Goal: Task Accomplishment & Management: Manage account settings

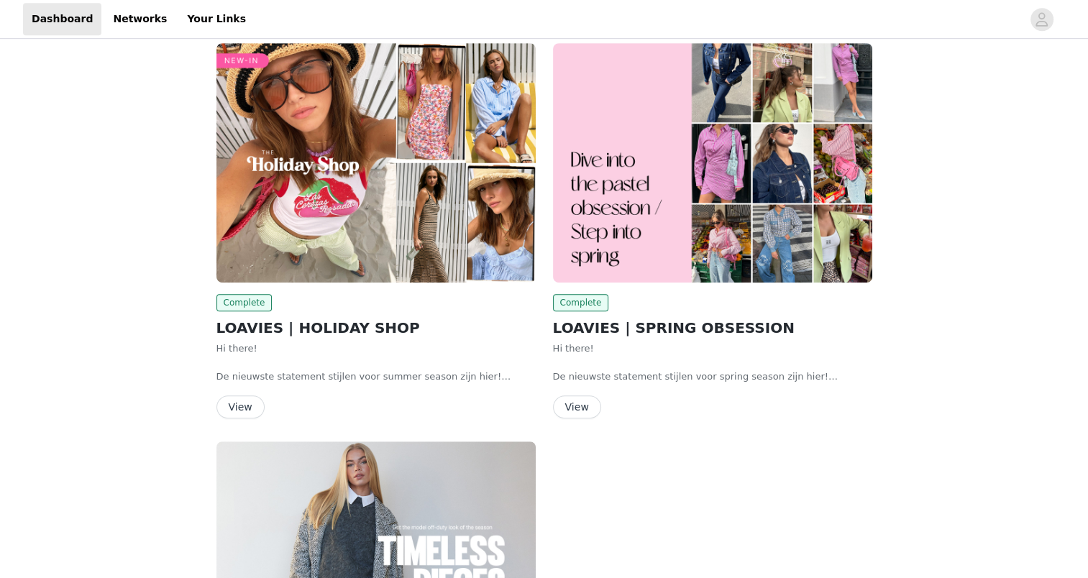
scroll to position [1183, 0]
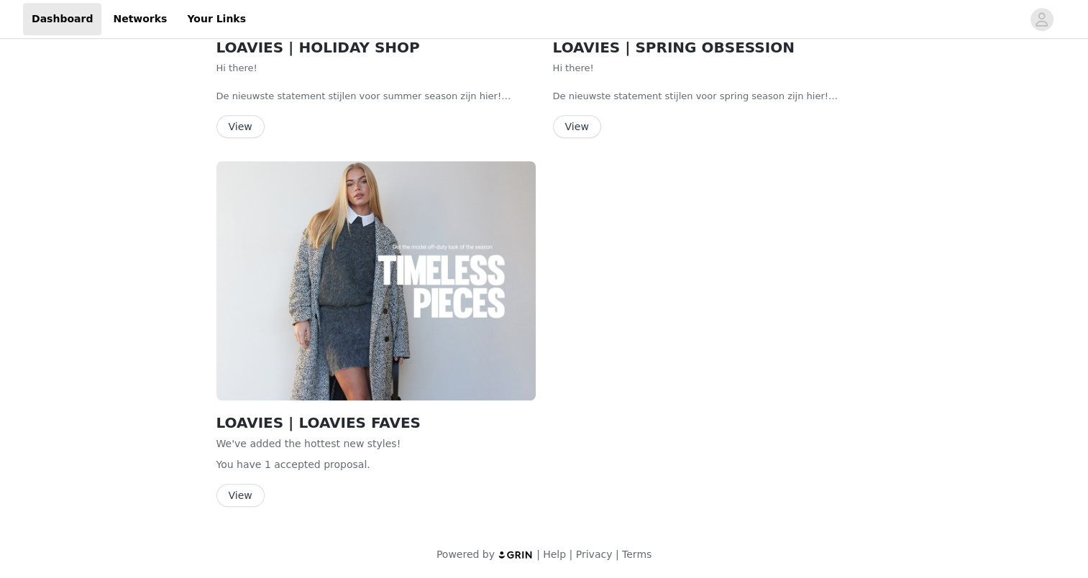
click at [239, 490] on button "View" at bounding box center [241, 495] width 48 height 23
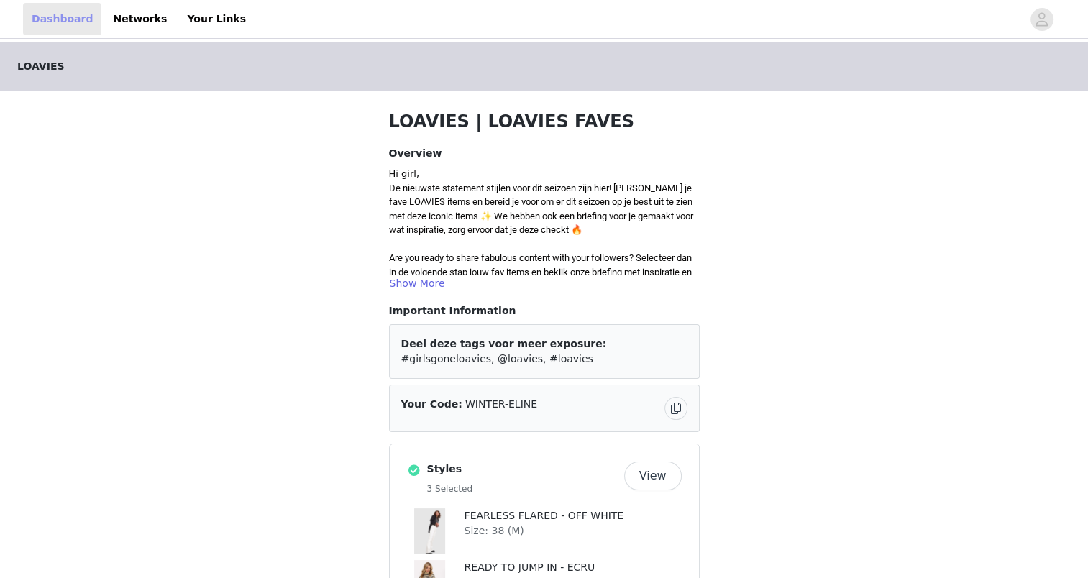
click at [45, 19] on link "Dashboard" at bounding box center [62, 19] width 78 height 32
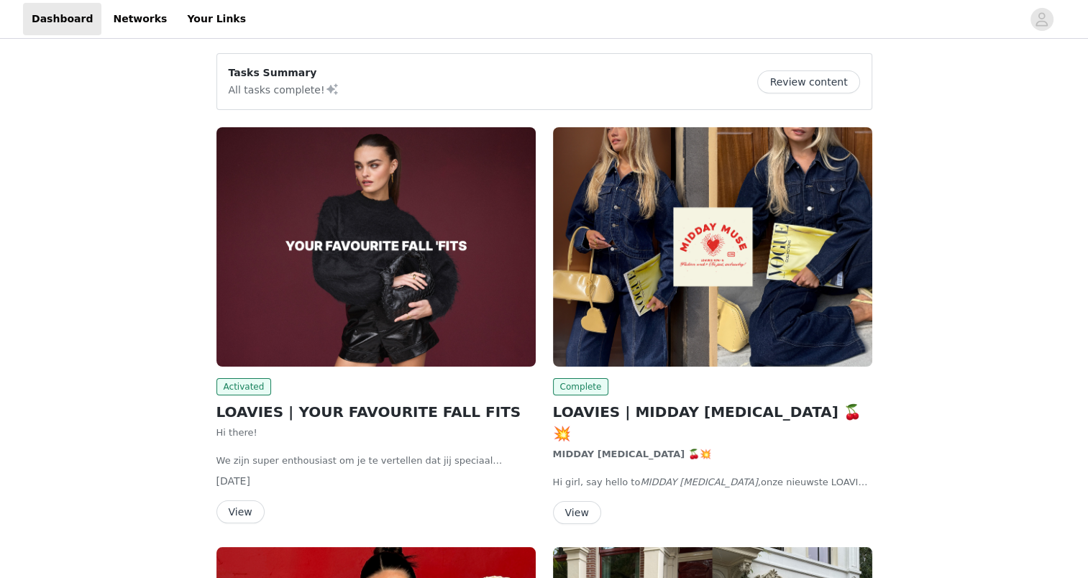
click at [797, 78] on button "Review content" at bounding box center [808, 81] width 102 height 23
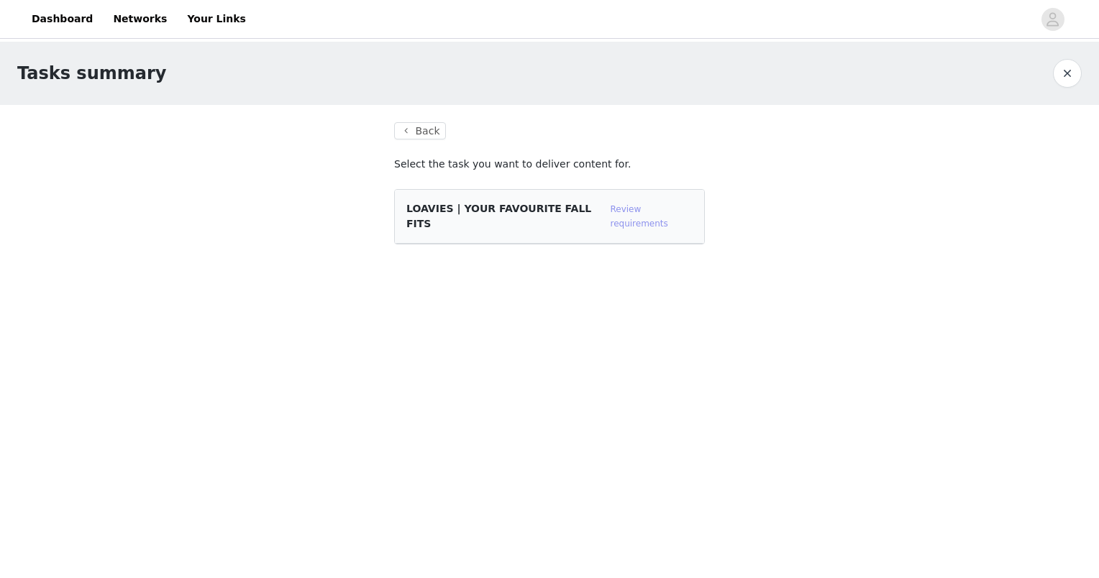
click at [655, 208] on link "Review requirements" at bounding box center [640, 216] width 58 height 24
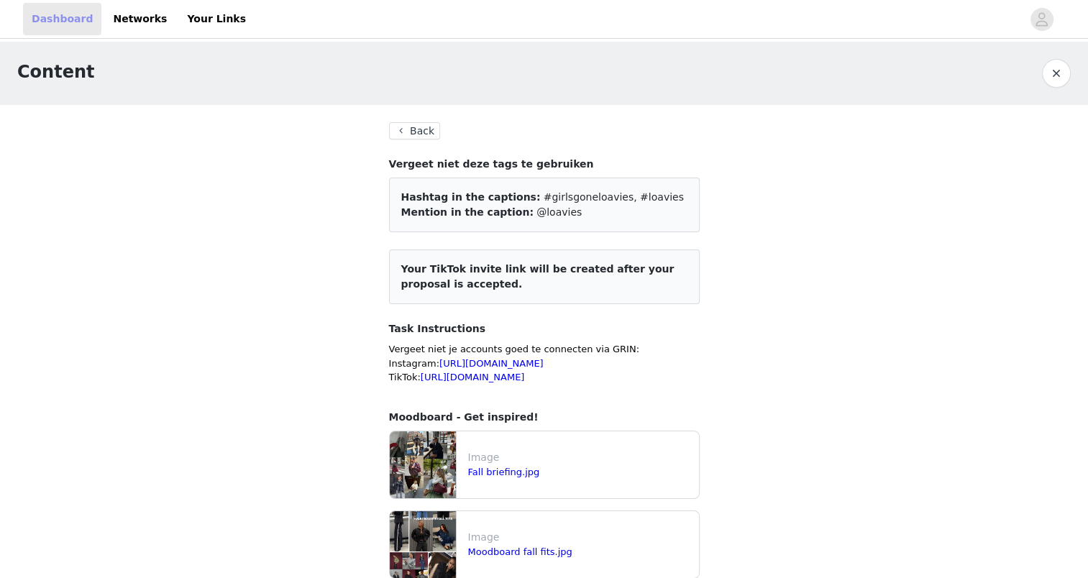
click at [62, 17] on link "Dashboard" at bounding box center [62, 19] width 78 height 32
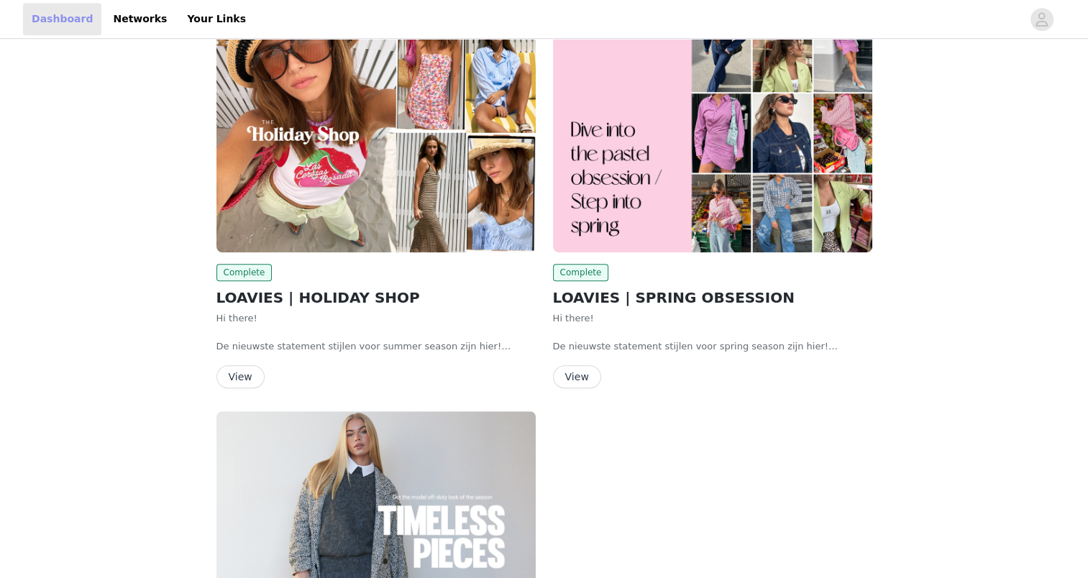
scroll to position [934, 0]
